Goal: Task Accomplishment & Management: Manage account settings

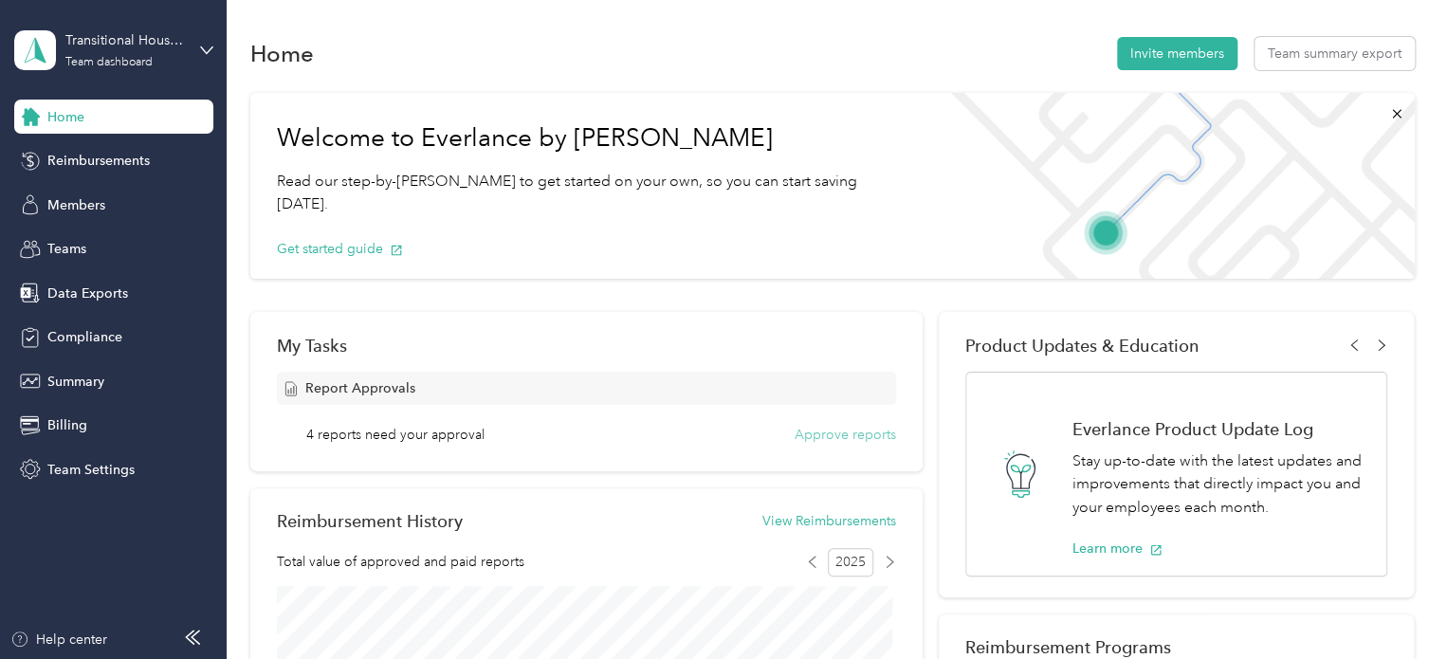
click at [809, 428] on button "Approve reports" at bounding box center [845, 435] width 101 height 20
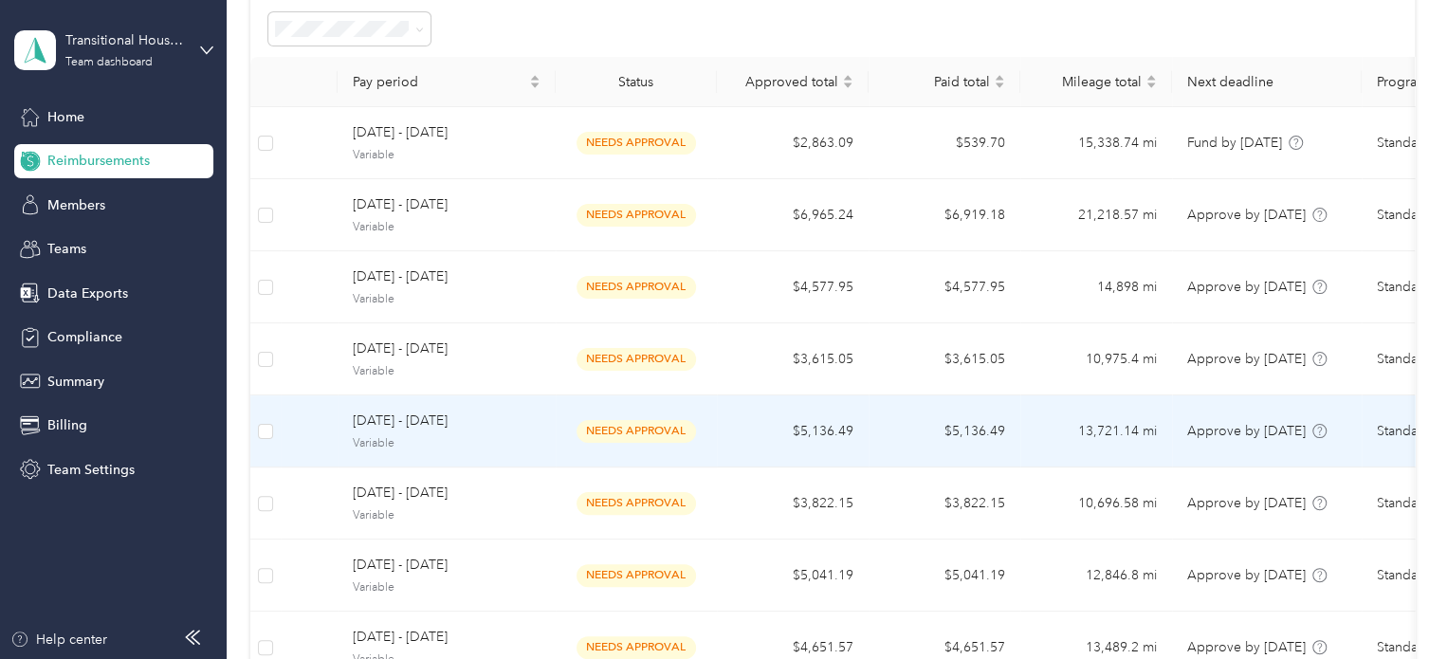
scroll to position [197, 0]
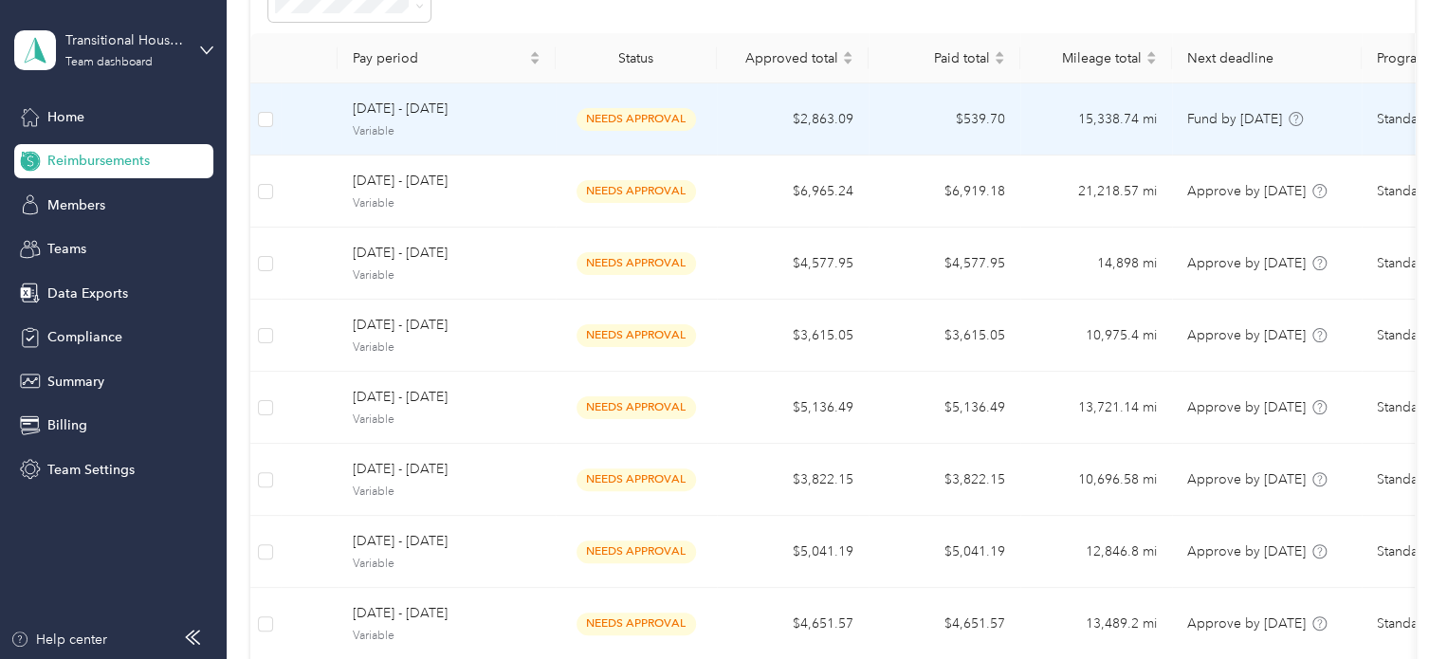
click at [556, 121] on td "needs approval" at bounding box center [636, 119] width 161 height 72
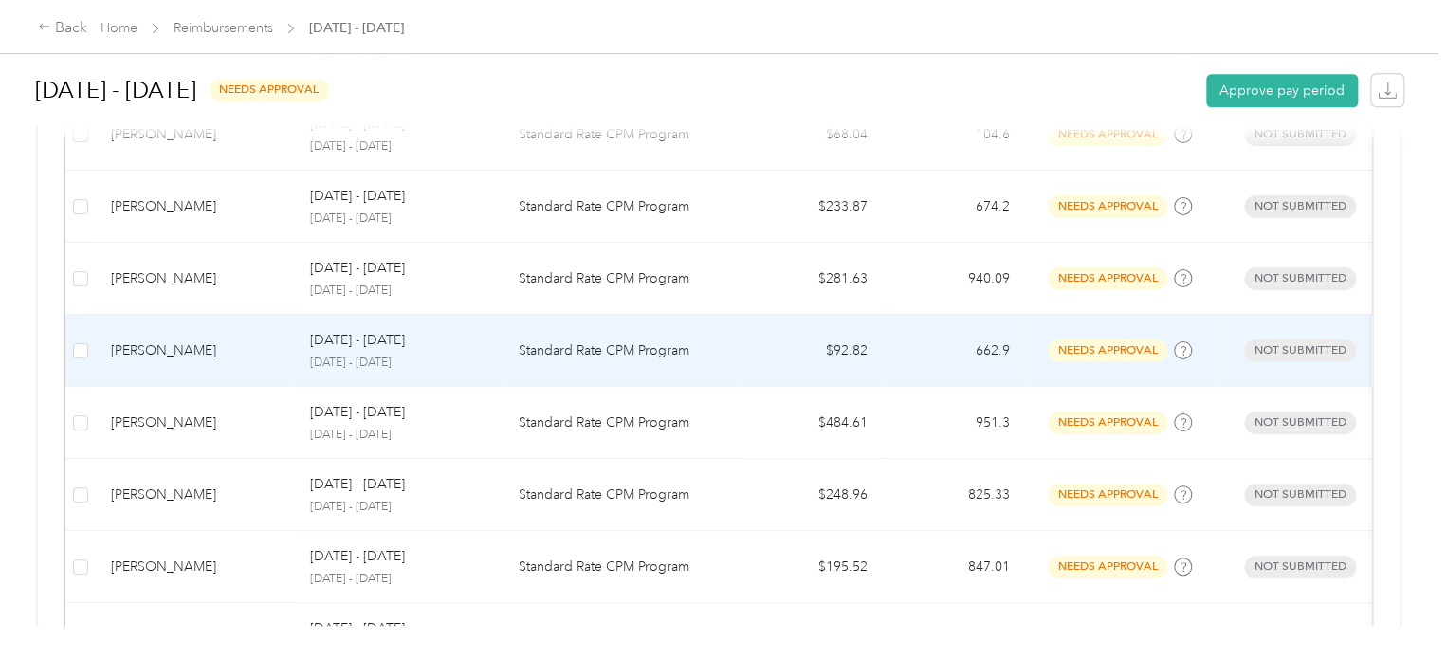
scroll to position [657, 0]
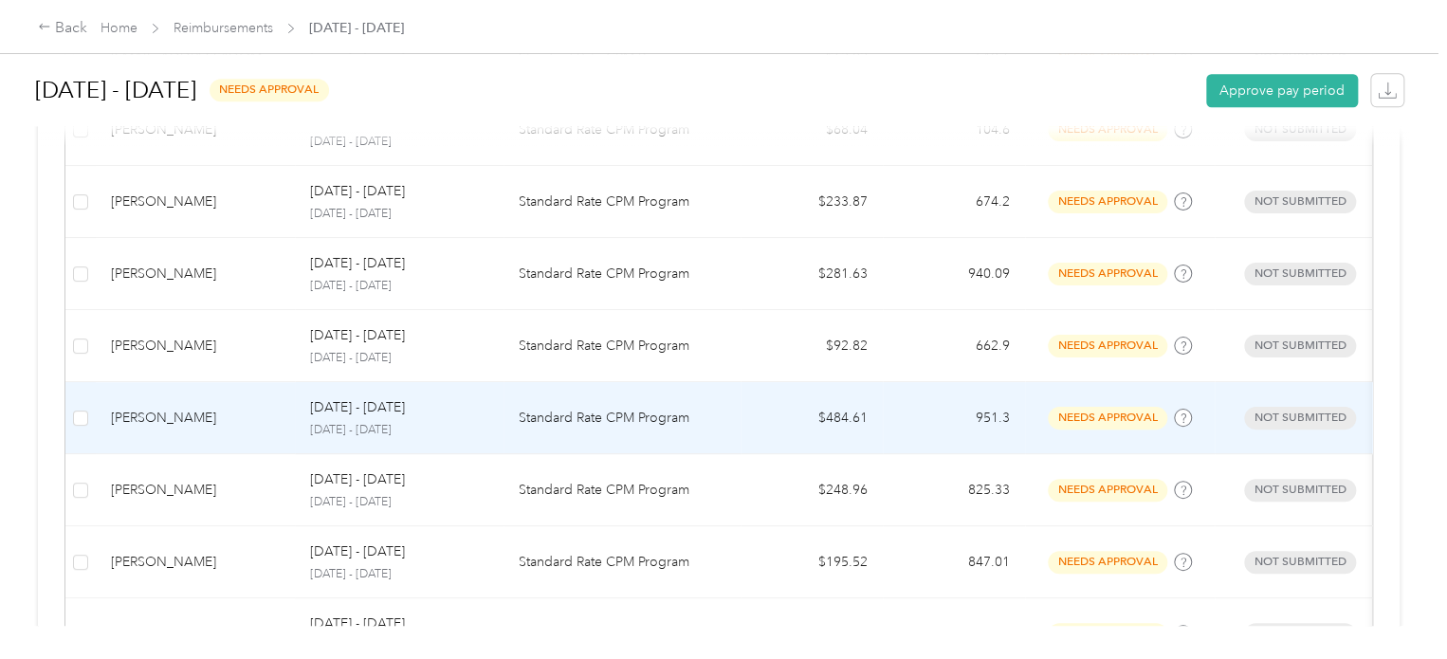
drag, startPoint x: 566, startPoint y: 316, endPoint x: 404, endPoint y: 432, distance: 199.7
click at [404, 432] on p "[DATE] - [DATE]" at bounding box center [399, 430] width 178 height 17
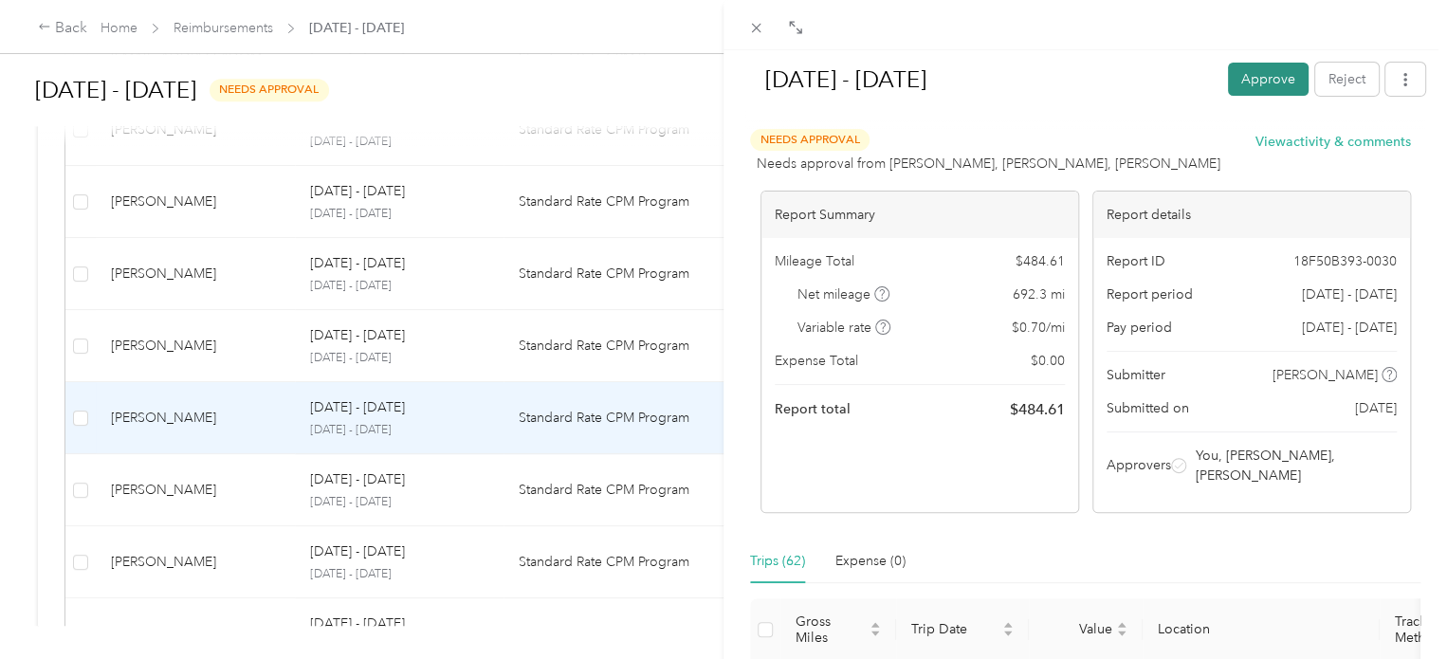
drag, startPoint x: 404, startPoint y: 432, endPoint x: 1233, endPoint y: 86, distance: 898.1
click at [1233, 86] on button "Approve" at bounding box center [1268, 79] width 81 height 33
click at [1233, 86] on div "Approve Reject" at bounding box center [1326, 79] width 197 height 33
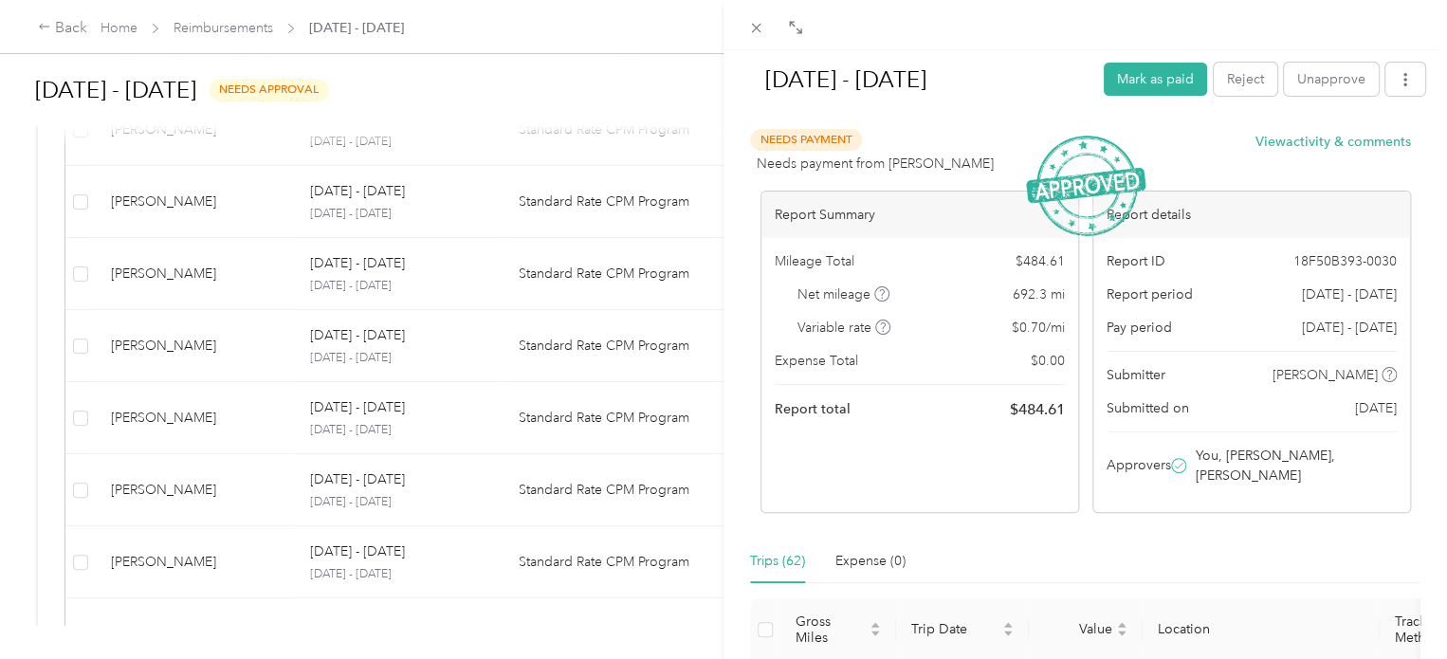
click at [178, 545] on div "[DATE] - [DATE] Mark as paid Reject Unapprove Needs Payment Needs payment from …" at bounding box center [723, 329] width 1447 height 659
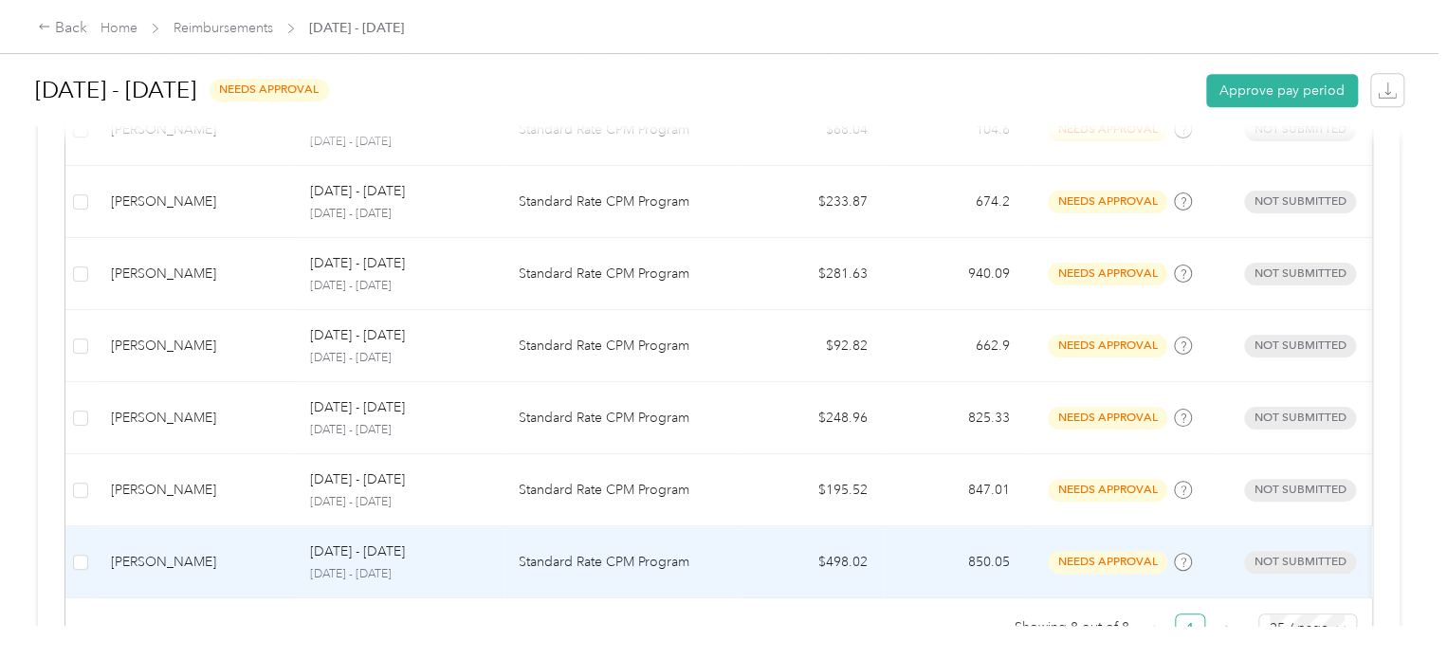
click at [472, 556] on div "[DATE] - [DATE]" at bounding box center [399, 551] width 178 height 21
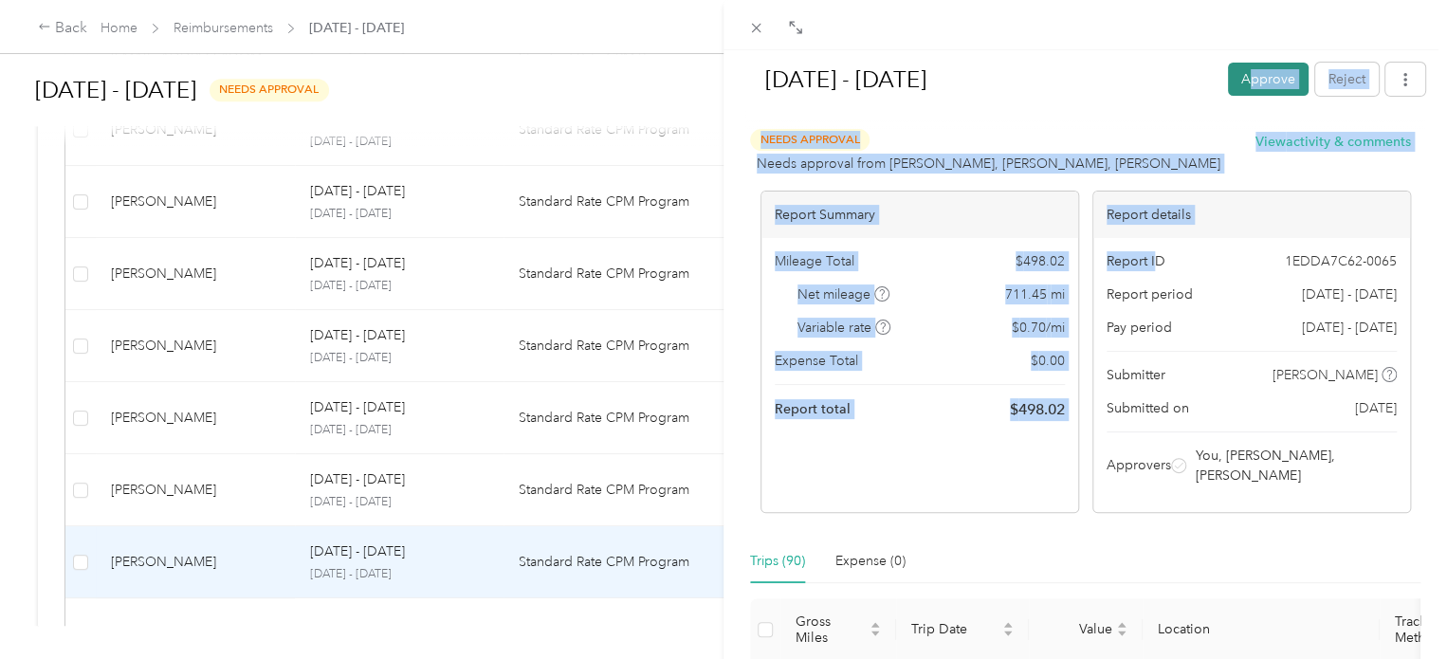
drag, startPoint x: 1149, startPoint y: 248, endPoint x: 1238, endPoint y: 82, distance: 189.2
click at [1238, 82] on button "Approve" at bounding box center [1268, 79] width 81 height 33
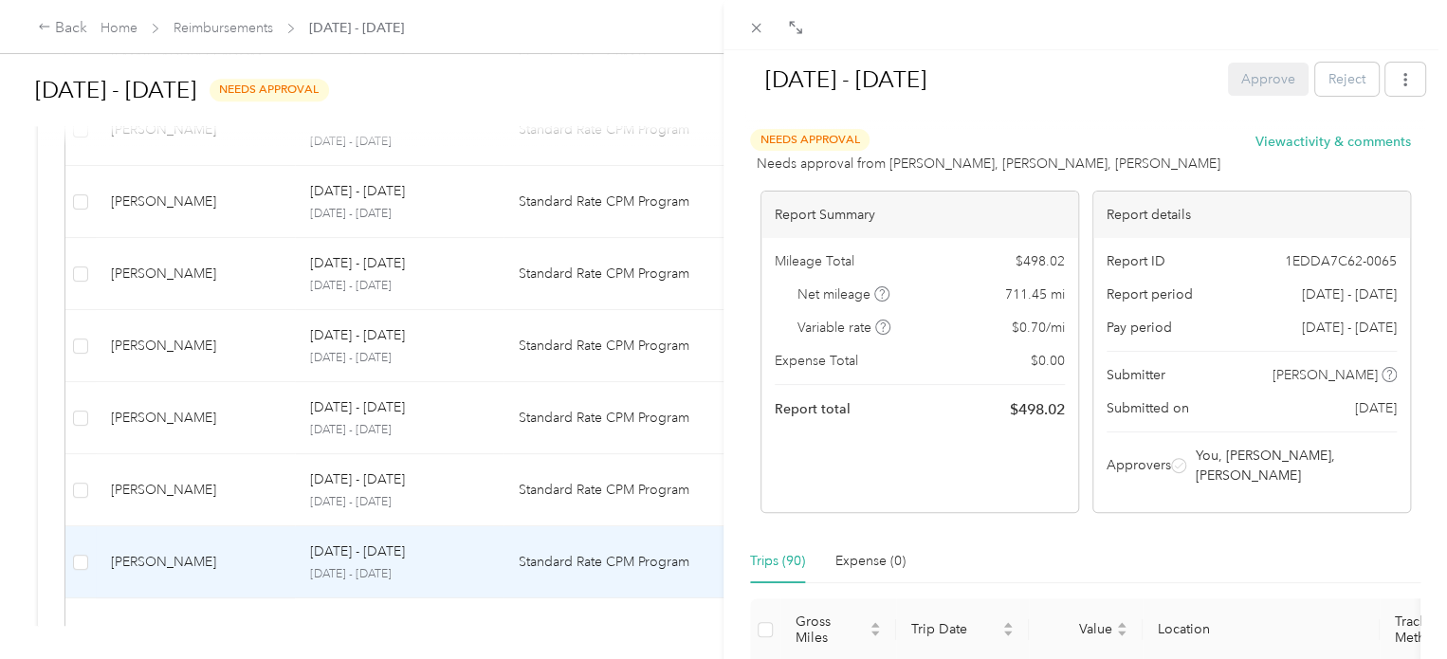
click at [961, 98] on h1 "[DATE] - [DATE]" at bounding box center [979, 80] width 469 height 46
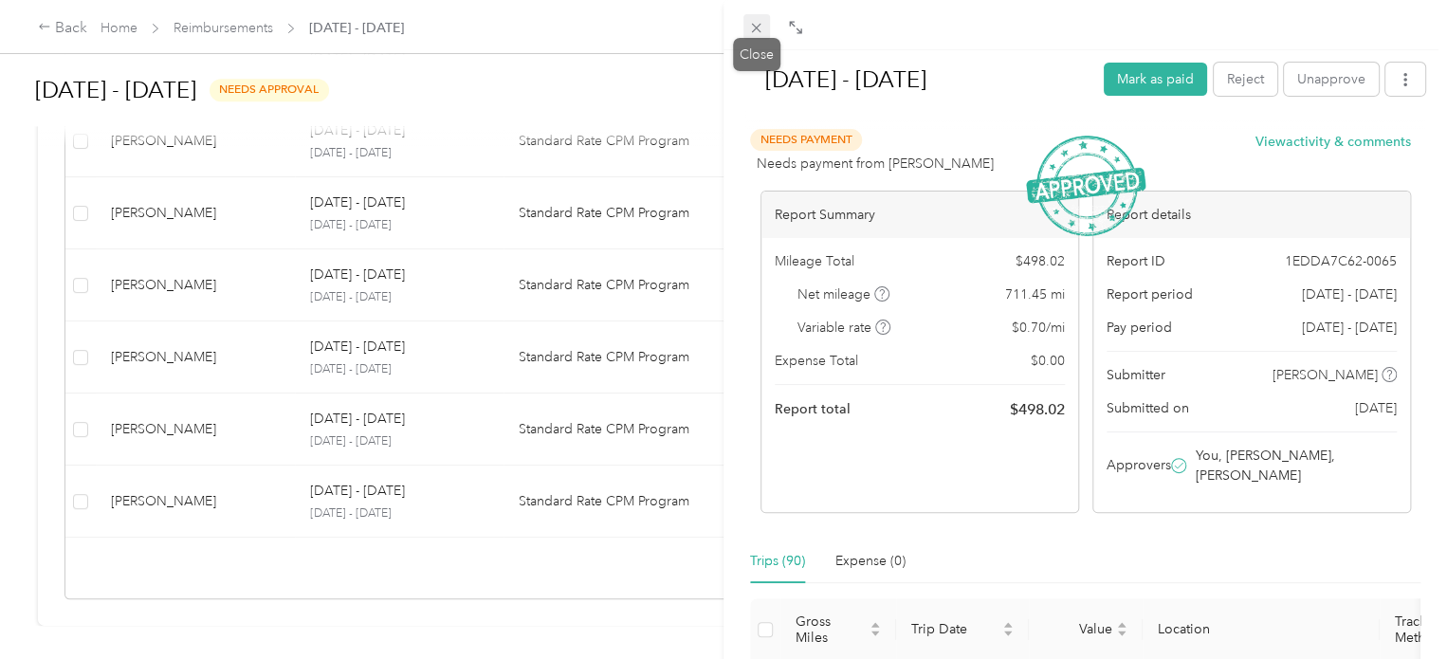
click at [755, 21] on icon at bounding box center [756, 28] width 16 height 16
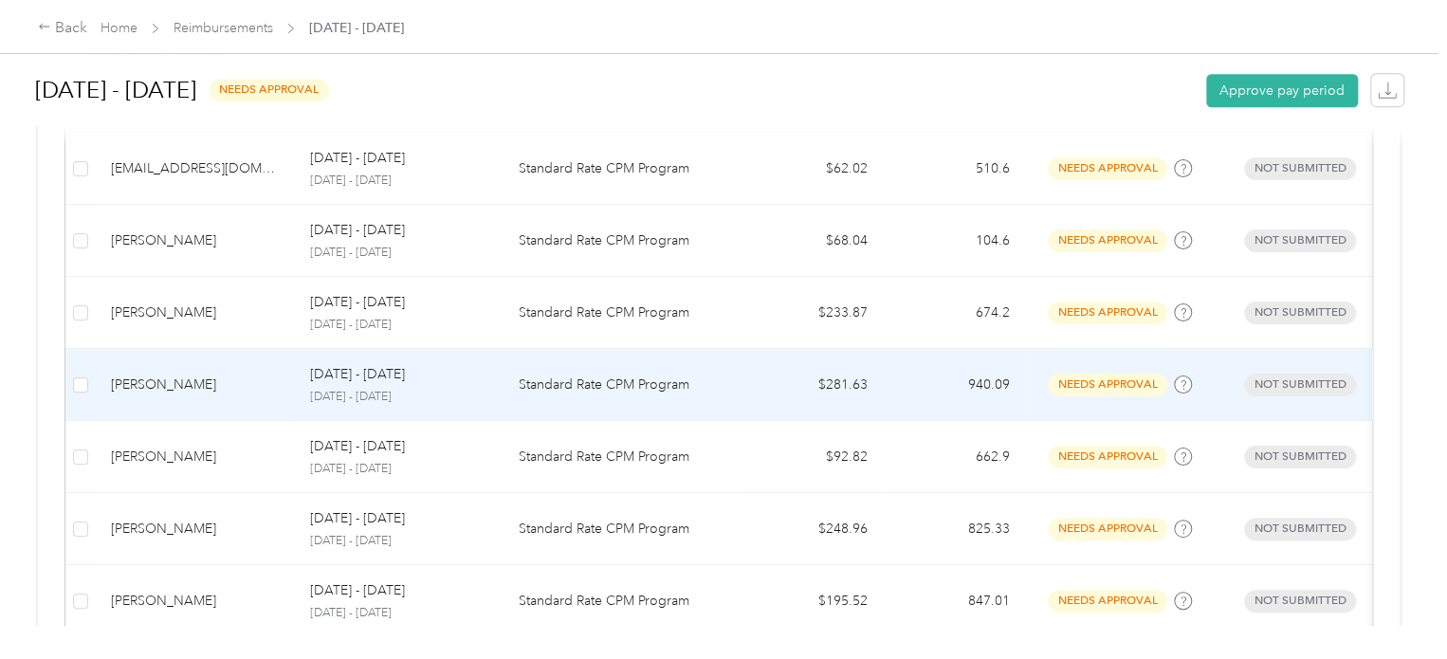
scroll to position [539, 0]
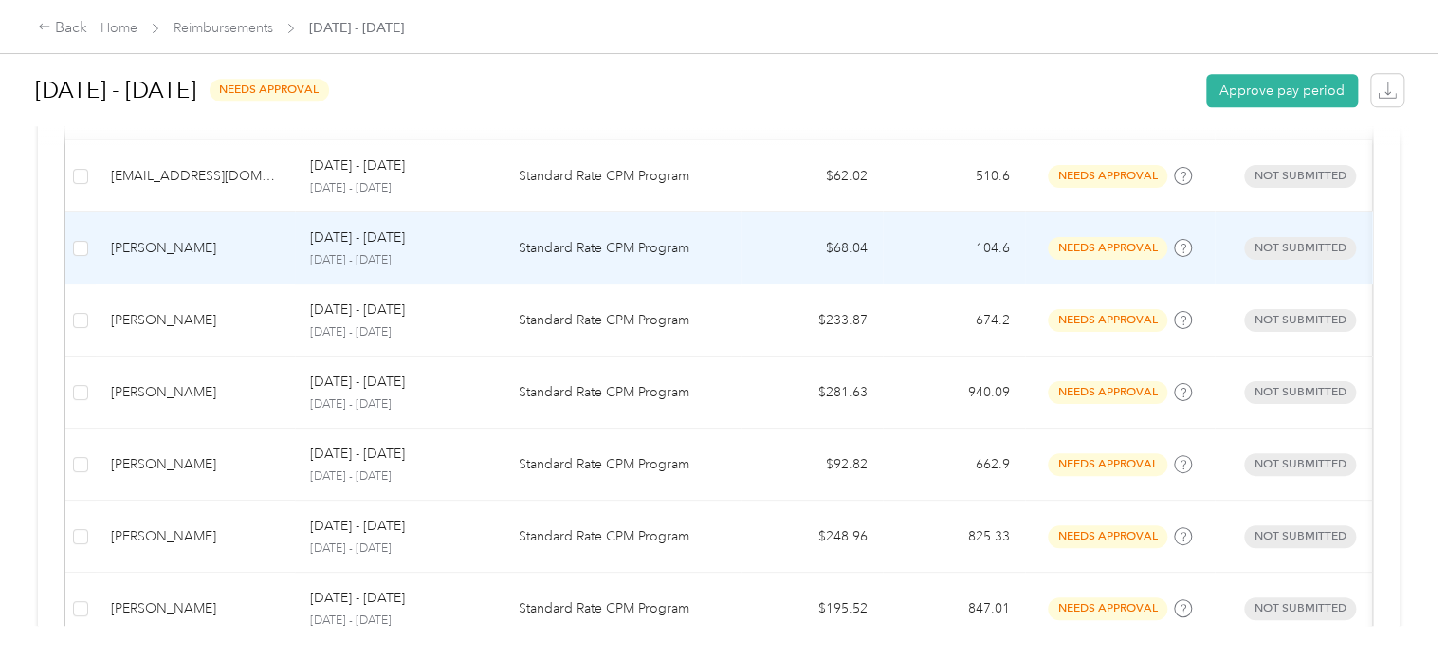
click at [215, 238] on div "[PERSON_NAME]" at bounding box center [195, 248] width 169 height 21
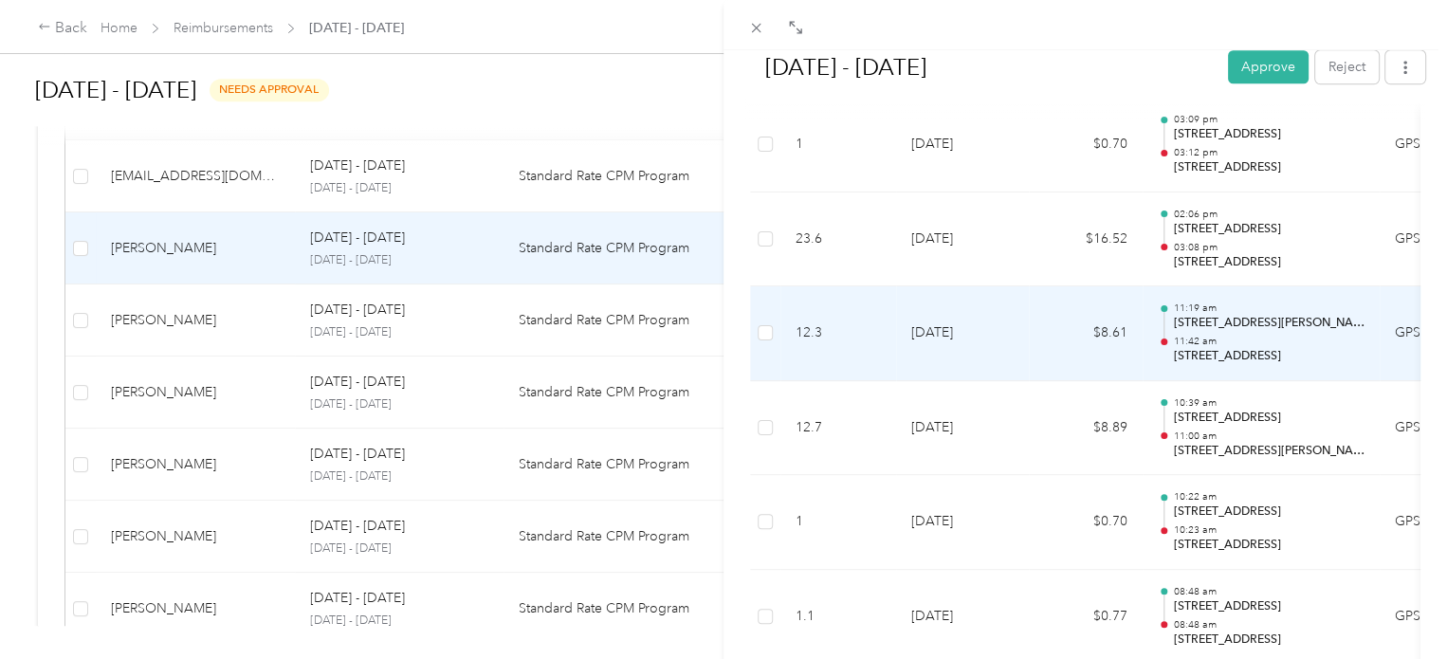
scroll to position [1182, 0]
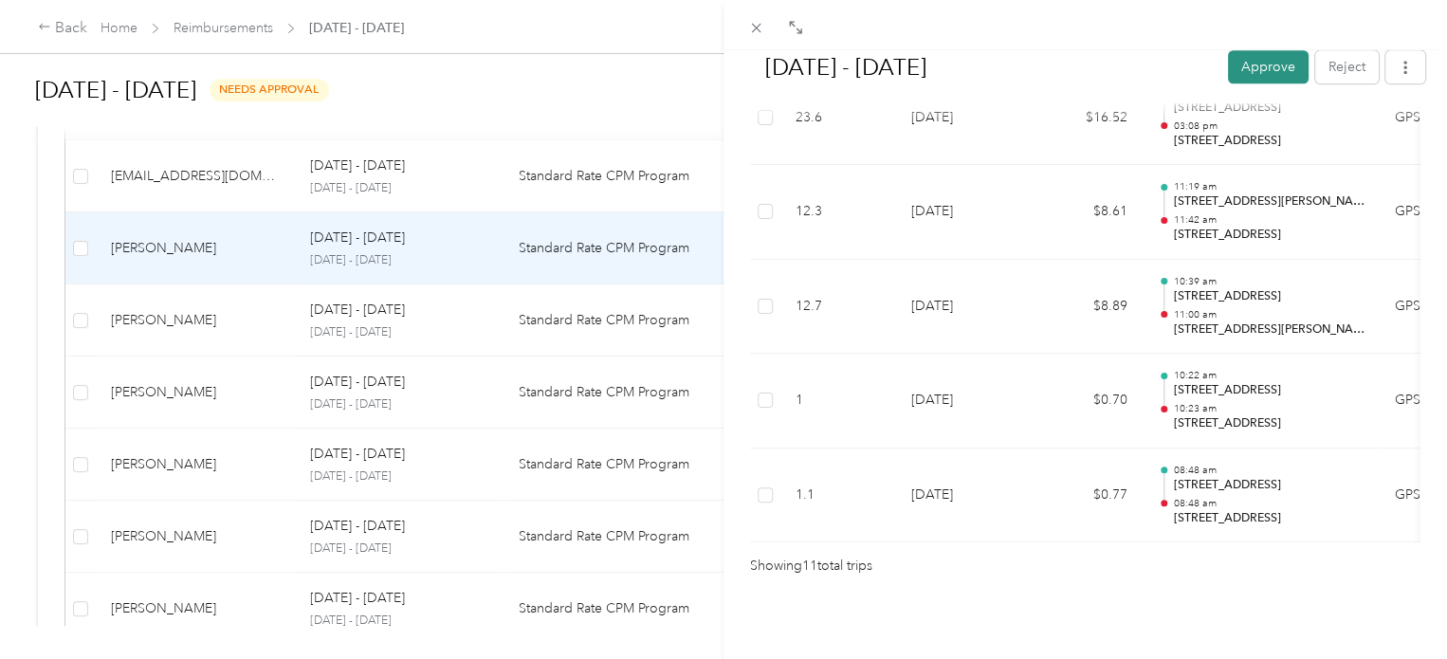
click at [1259, 69] on button "Approve" at bounding box center [1268, 66] width 81 height 33
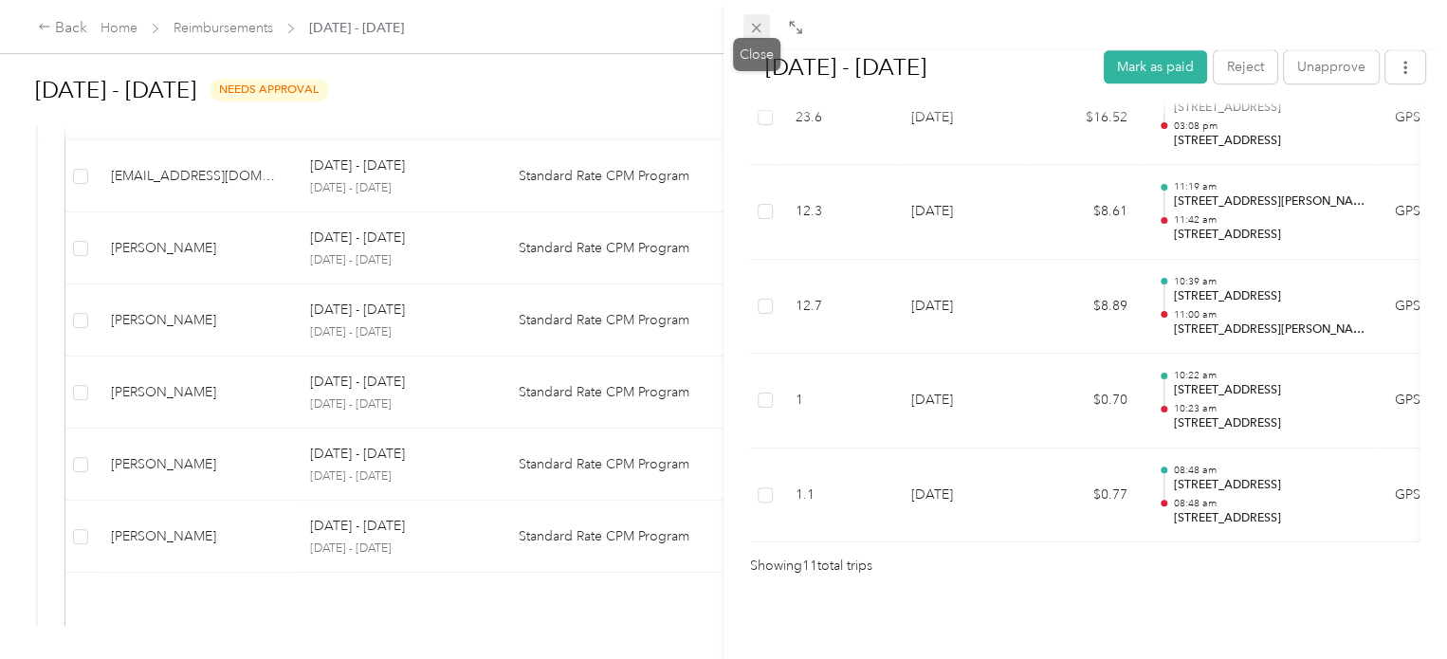
click at [761, 29] on icon at bounding box center [756, 28] width 16 height 16
